Goal: Task Accomplishment & Management: Use online tool/utility

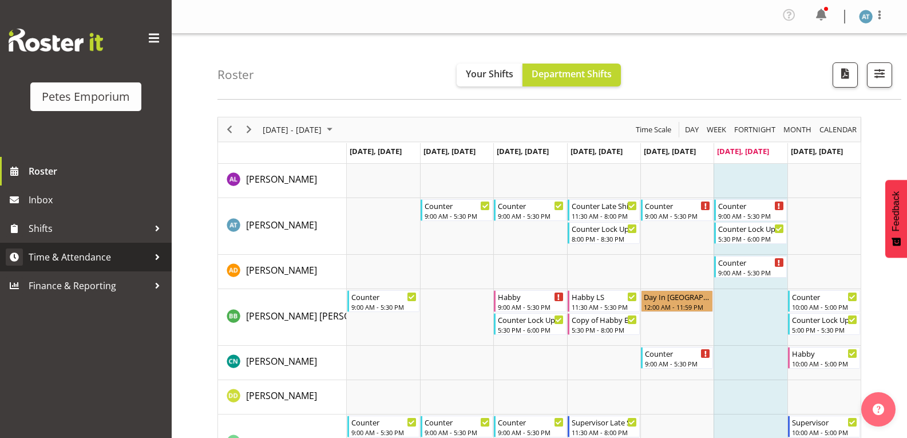
click at [98, 263] on span "Time & Attendance" at bounding box center [89, 256] width 120 height 17
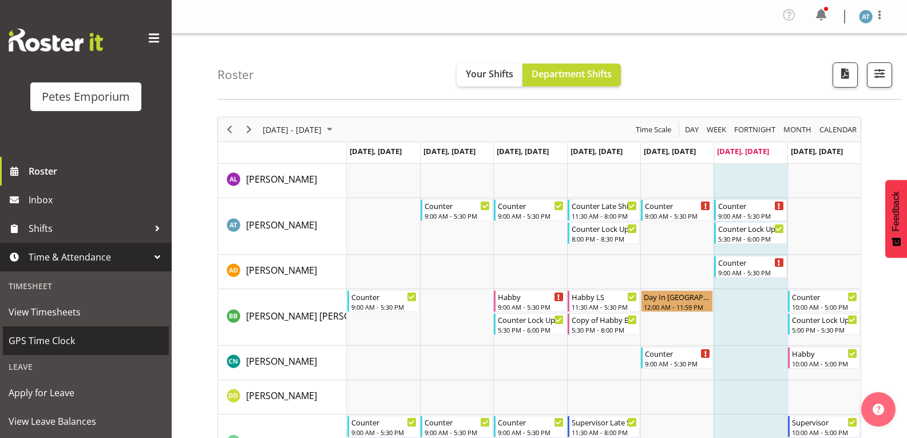
click at [83, 338] on span "GPS Time Clock" at bounding box center [86, 340] width 155 height 17
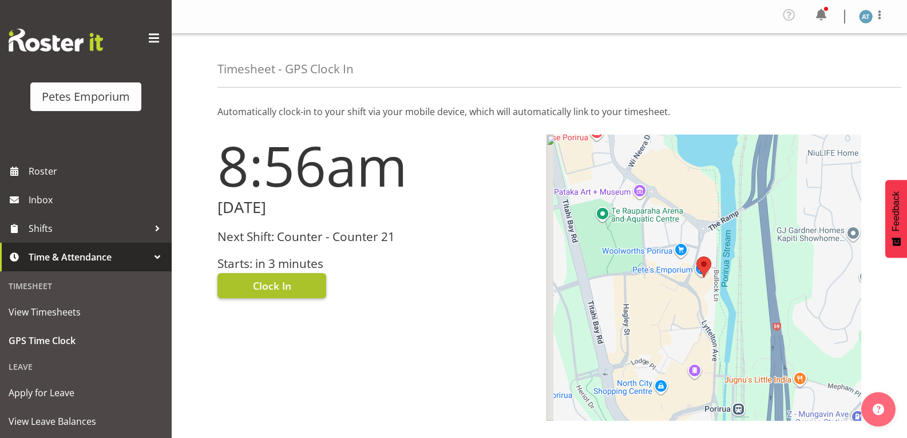
click at [255, 287] on span "Clock In" at bounding box center [272, 285] width 38 height 15
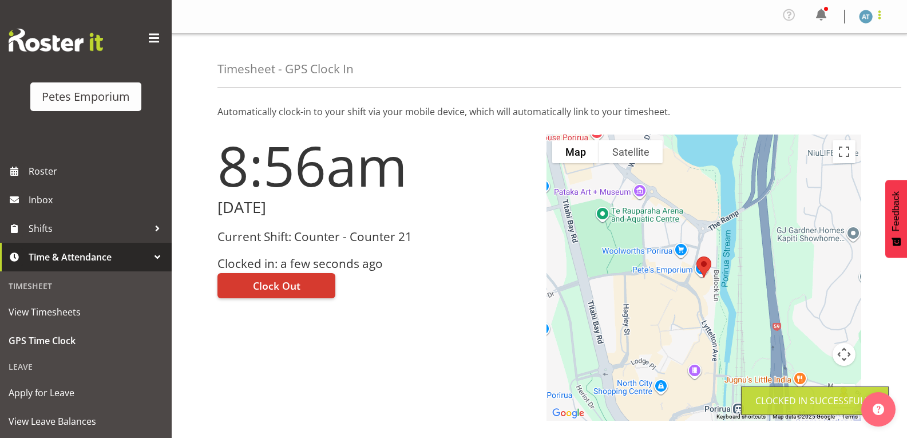
click at [878, 20] on span at bounding box center [880, 15] width 14 height 14
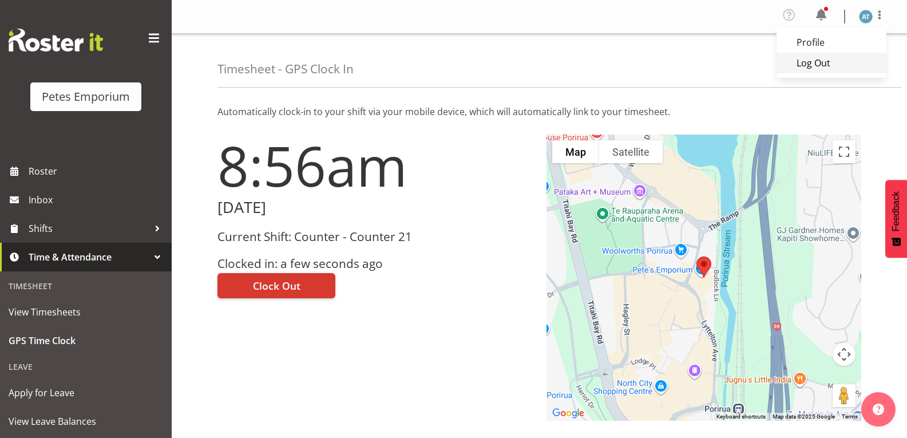
click at [846, 72] on link "Log Out" at bounding box center [832, 63] width 110 height 21
